Goal: Check status: Check status

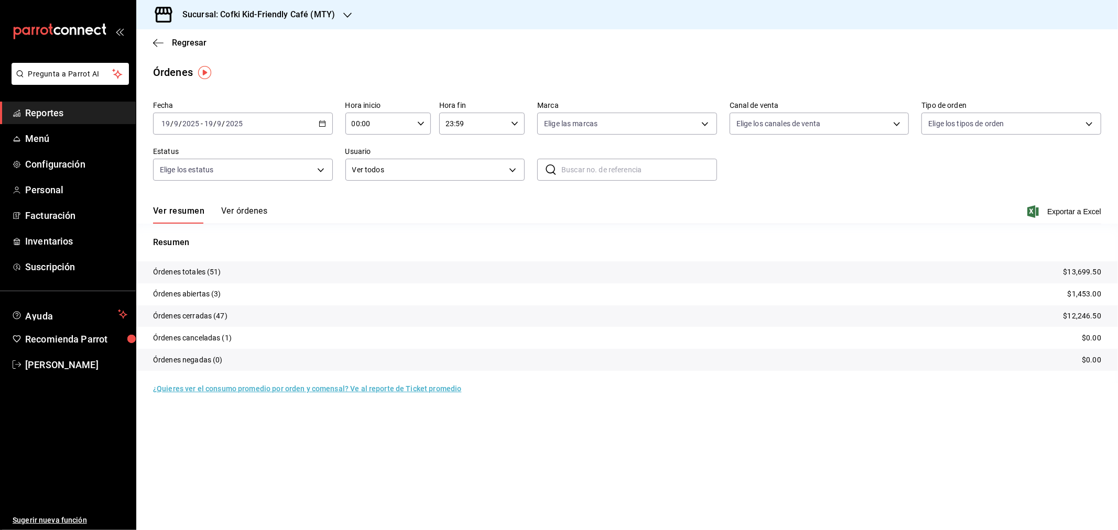
click at [336, 14] on div "Sucursal: Cofki Kid-Friendly Café (MTY)" at bounding box center [250, 14] width 211 height 29
click at [265, 66] on div "Cofki Cafe (La Aurora)" at bounding box center [215, 68] width 140 height 11
